Goal: Check status: Check status

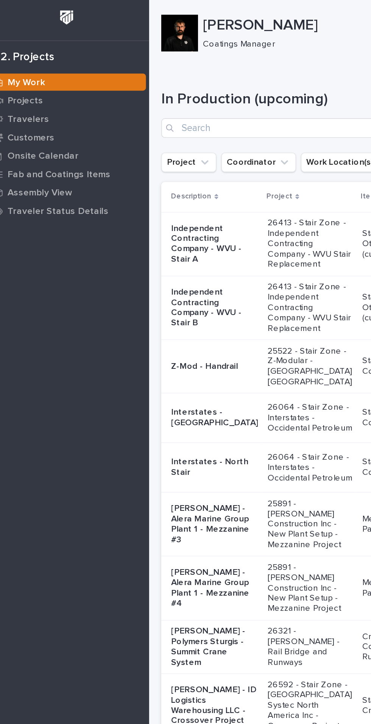
click at [153, 230] on p "Z-Mod - Handrail" at bounding box center [166, 226] width 54 height 6
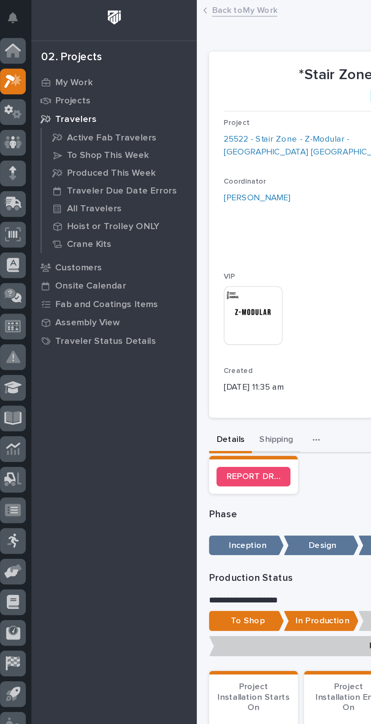
click at [172, 276] on button "Shipping" at bounding box center [174, 272] width 30 height 16
